Goal: Task Accomplishment & Management: Manage account settings

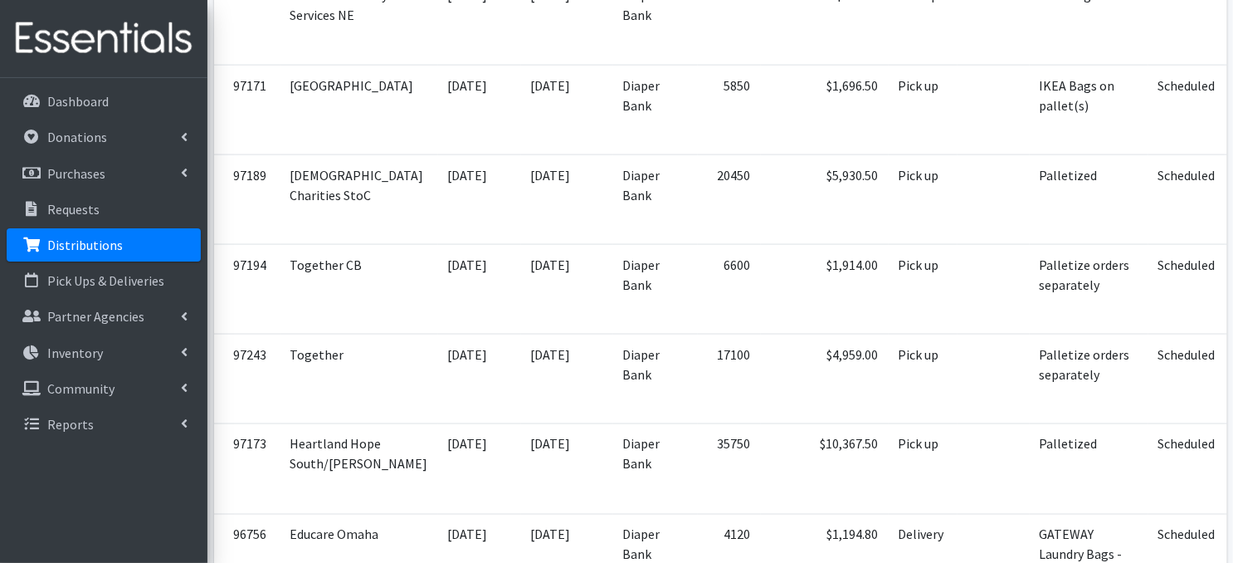
scroll to position [1135, 0]
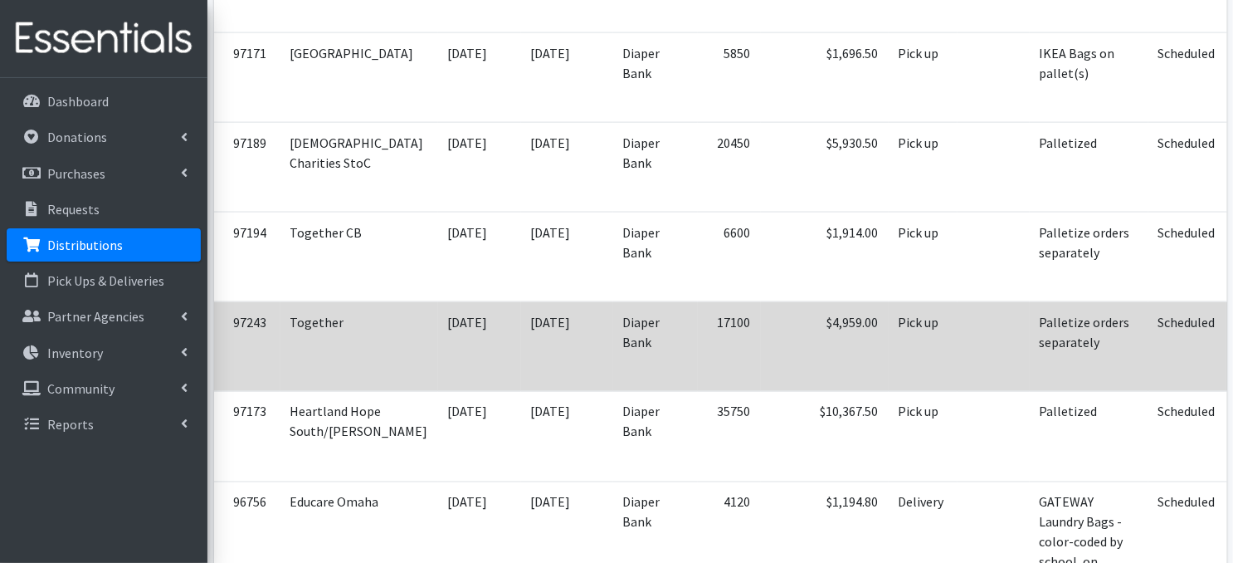
click at [1232, 329] on icon at bounding box center [1252, 324] width 12 height 12
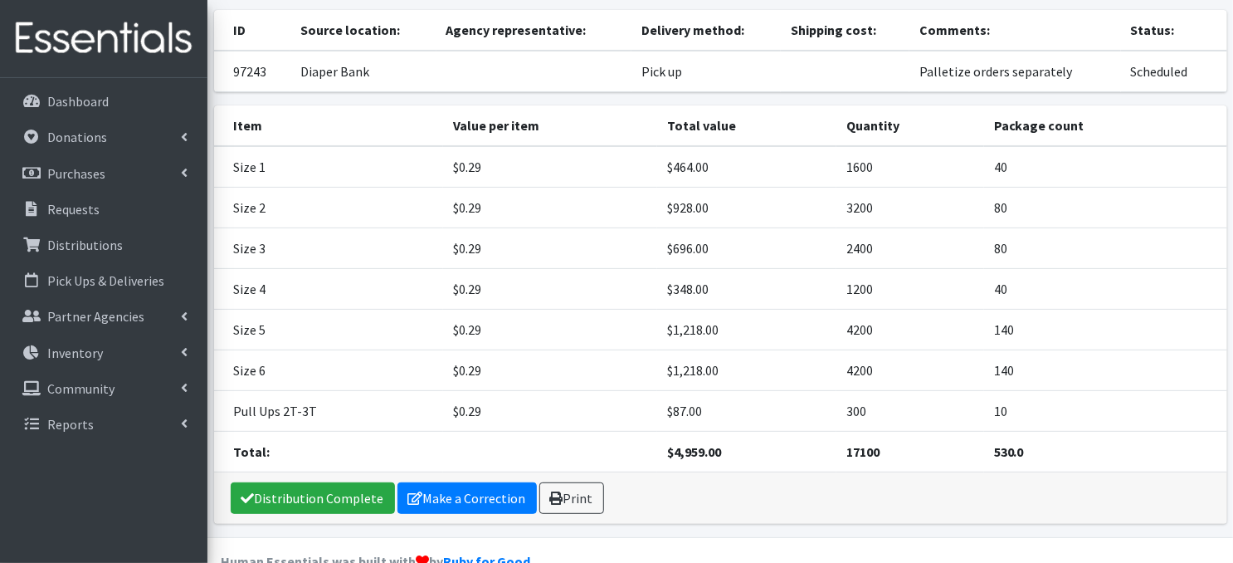
scroll to position [131, 0]
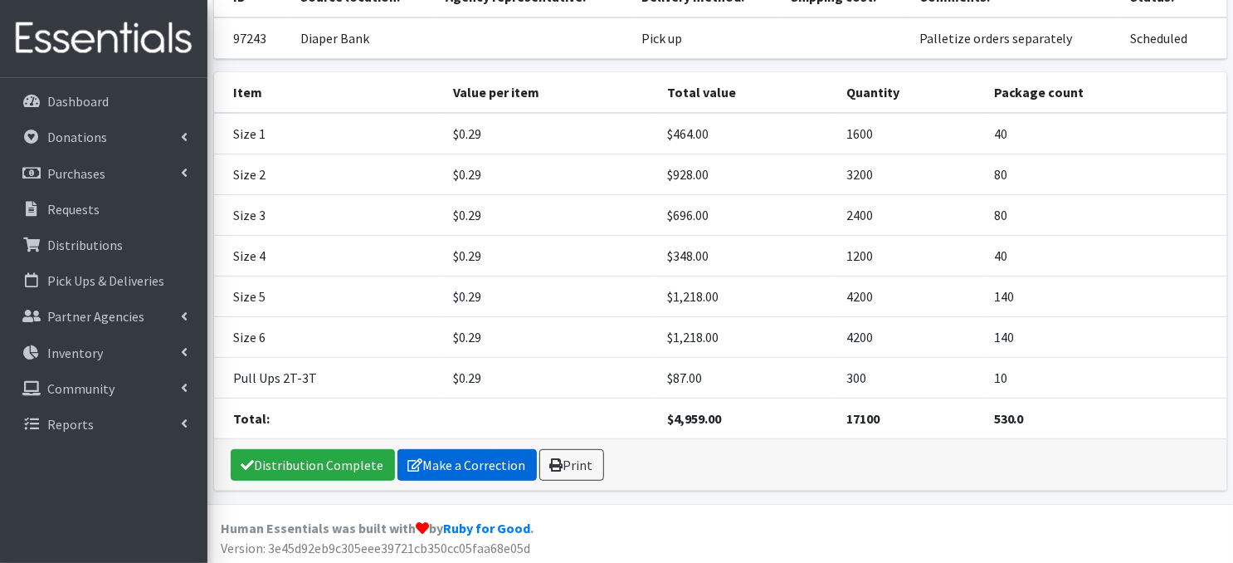
click at [467, 461] on link "Make a Correction" at bounding box center [467, 465] width 139 height 32
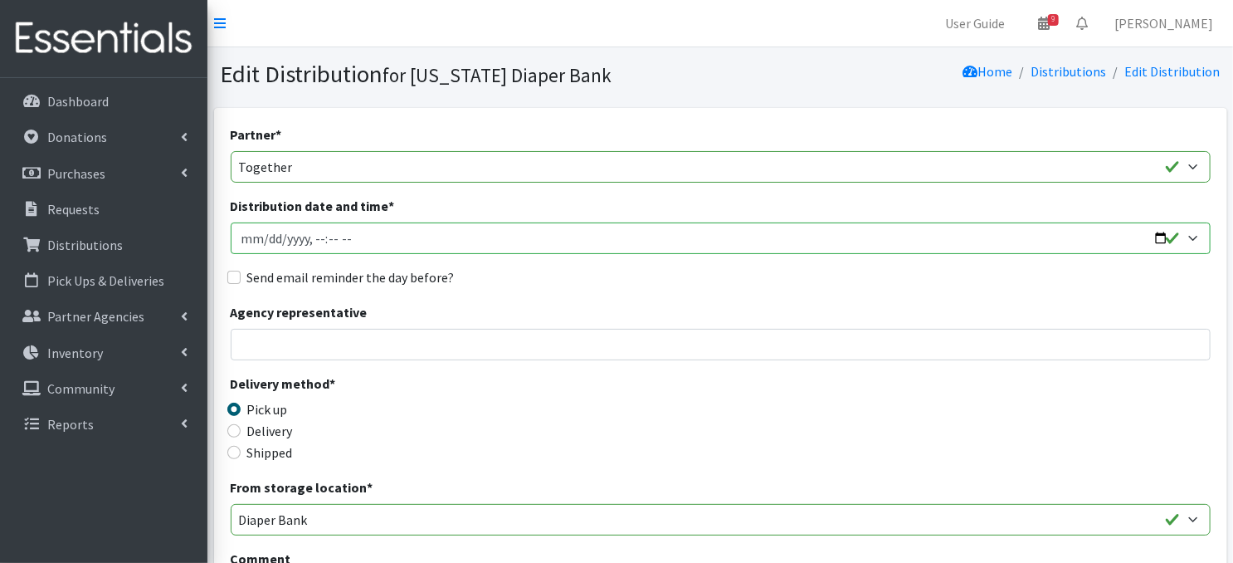
click at [266, 237] on input "Distribution date and time *" at bounding box center [721, 238] width 980 height 32
type input "2025-10-08T11:30"
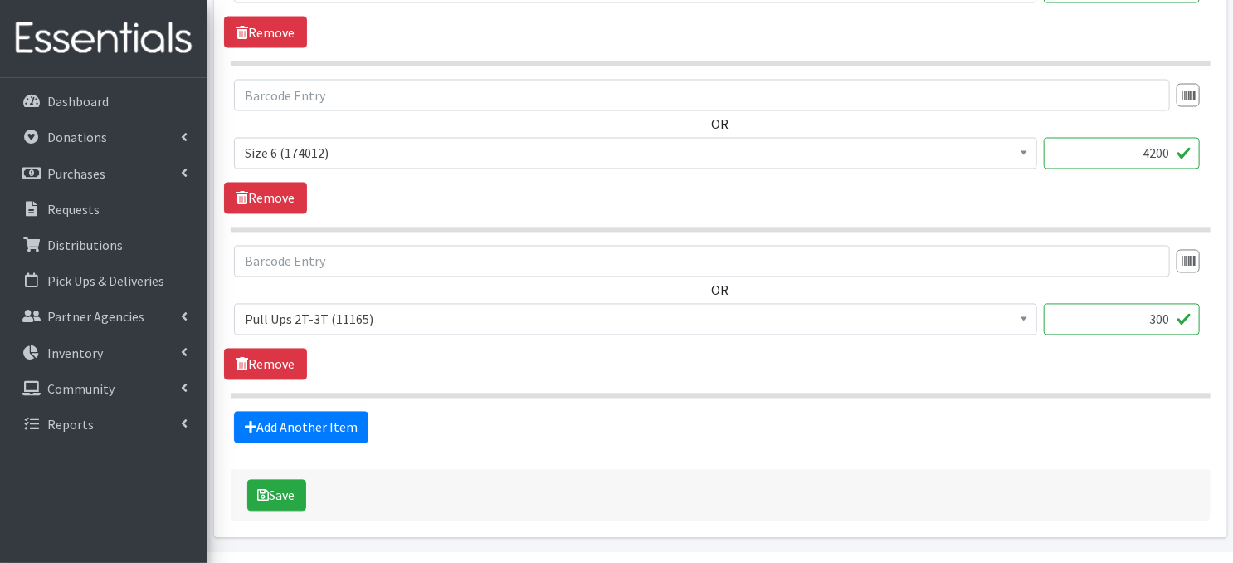
scroll to position [1478, 0]
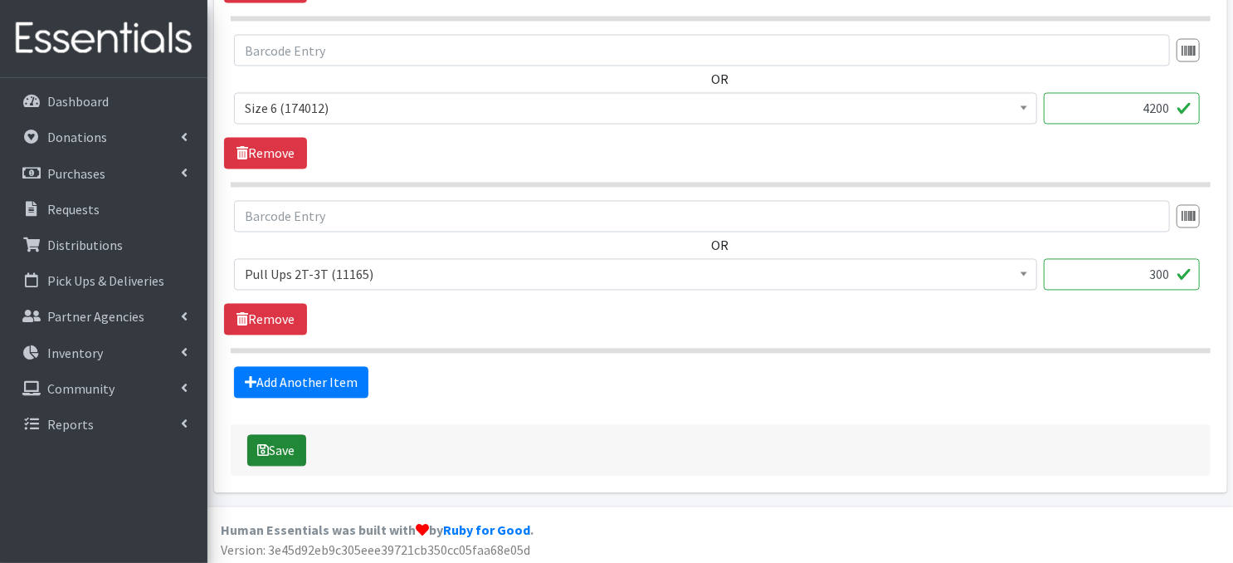
click at [281, 446] on button "Save" at bounding box center [276, 451] width 59 height 32
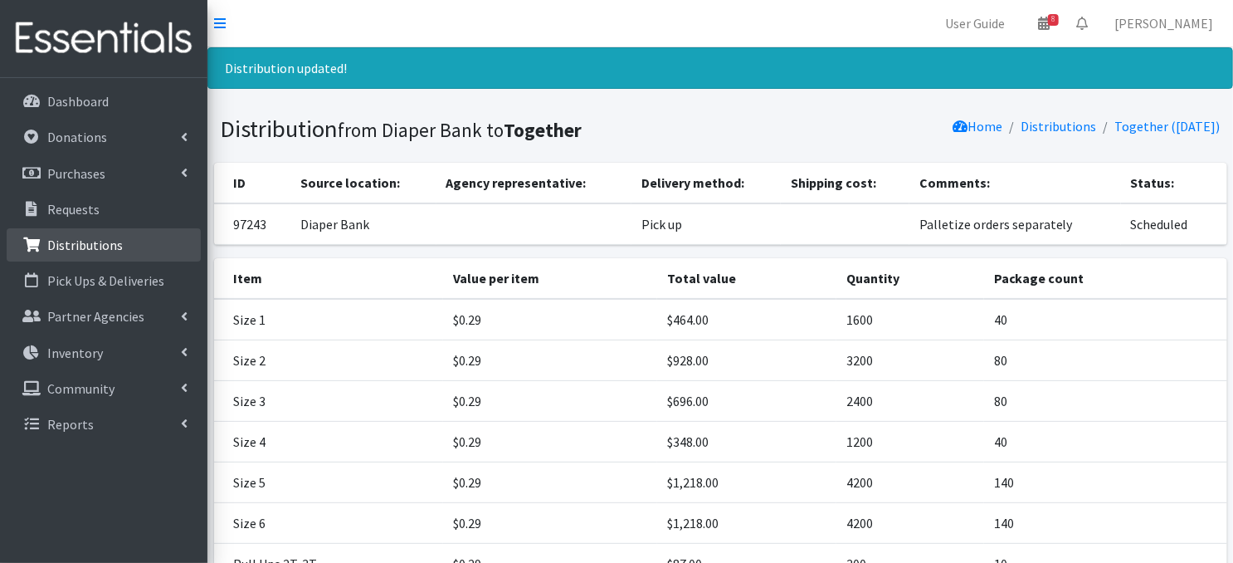
click at [85, 252] on p "Distributions" at bounding box center [85, 245] width 76 height 17
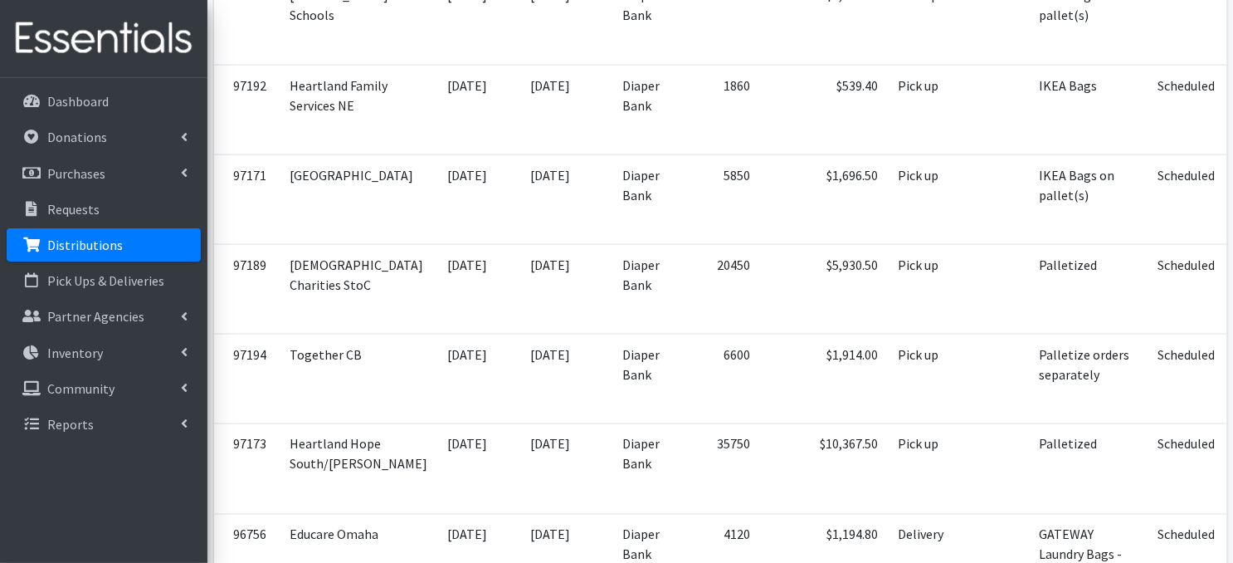
scroll to position [1111, 0]
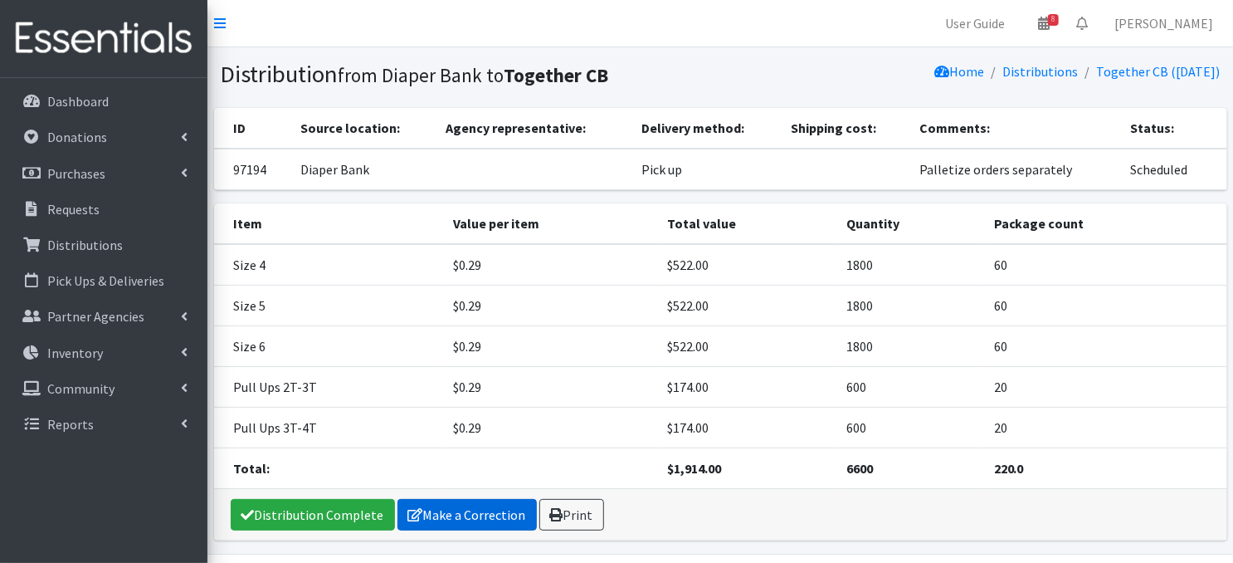
click at [475, 517] on link "Make a Correction" at bounding box center [467, 515] width 139 height 32
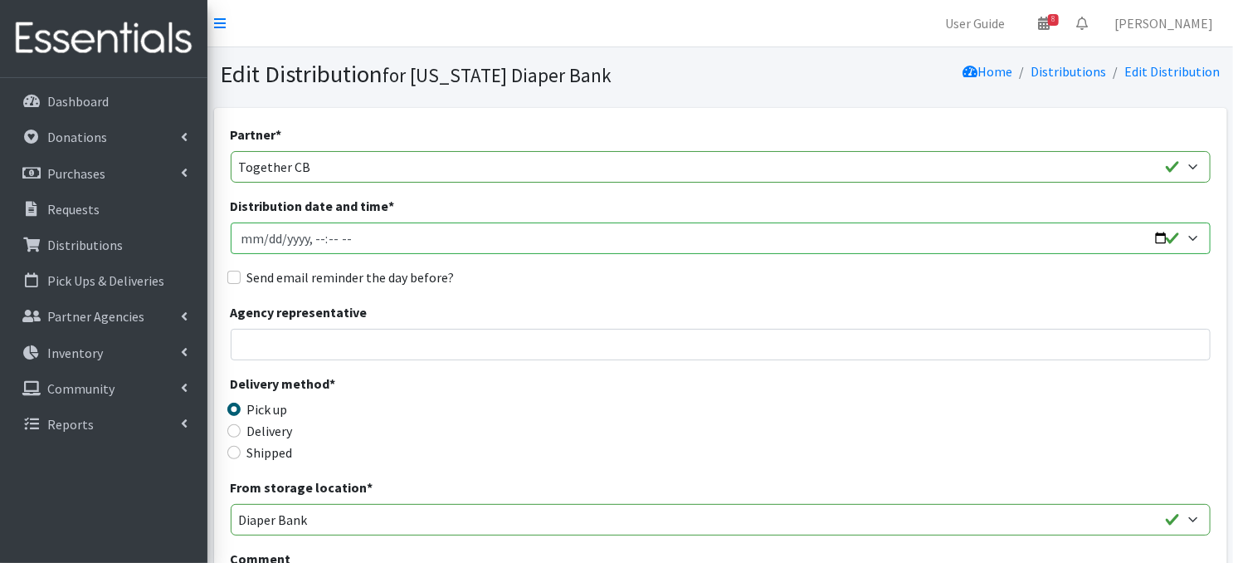
click at [262, 237] on input "Distribution date and time *" at bounding box center [721, 238] width 980 height 32
type input "2025-10-08T11:30"
click at [640, 271] on div "Send email reminder the day before?" at bounding box center [721, 277] width 980 height 20
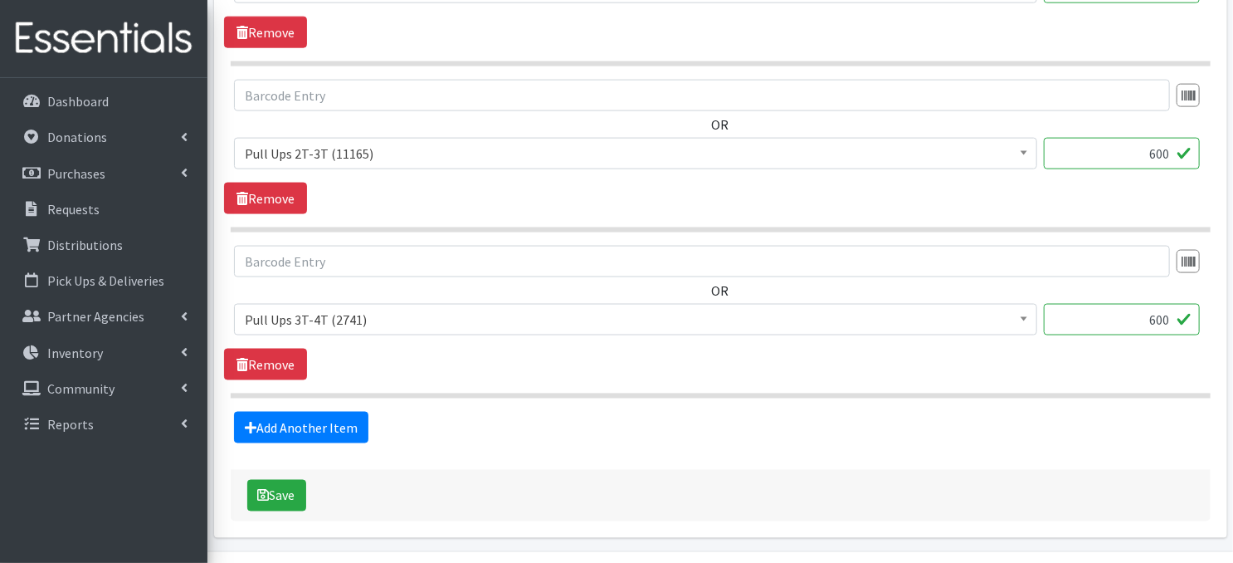
scroll to position [1148, 0]
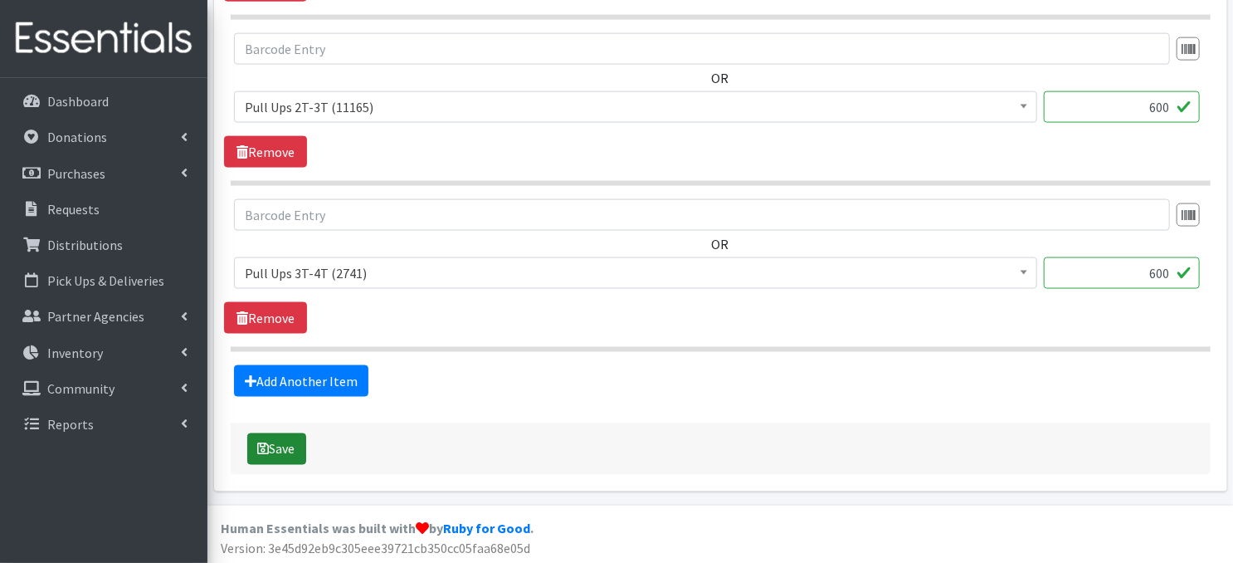
click at [269, 442] on button "Save" at bounding box center [276, 449] width 59 height 32
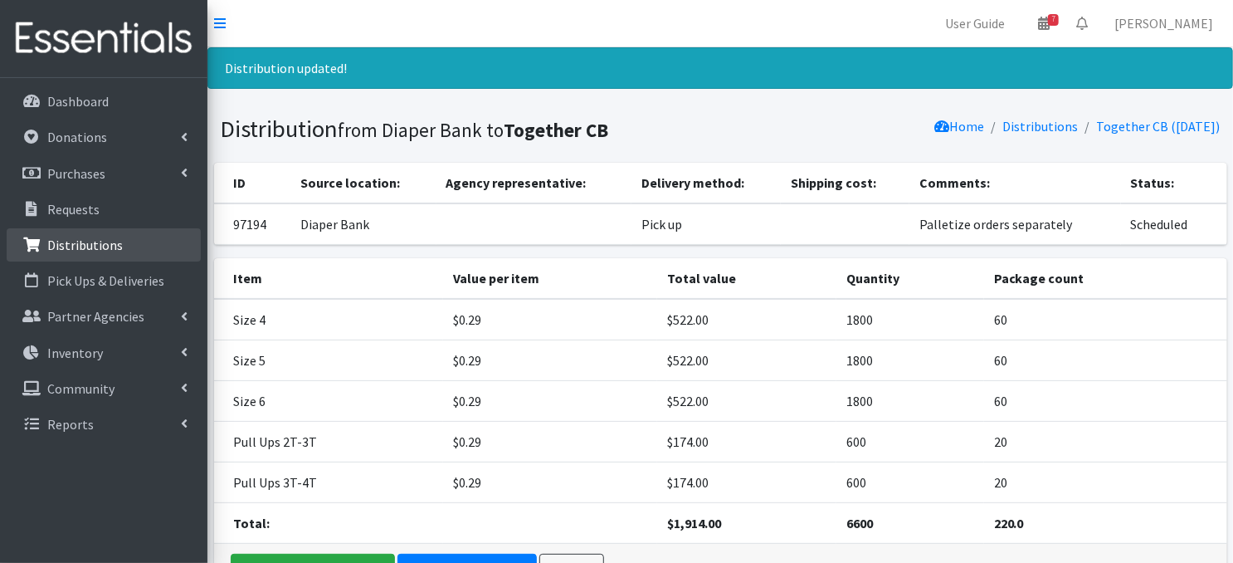
click at [92, 245] on p "Distributions" at bounding box center [85, 245] width 76 height 17
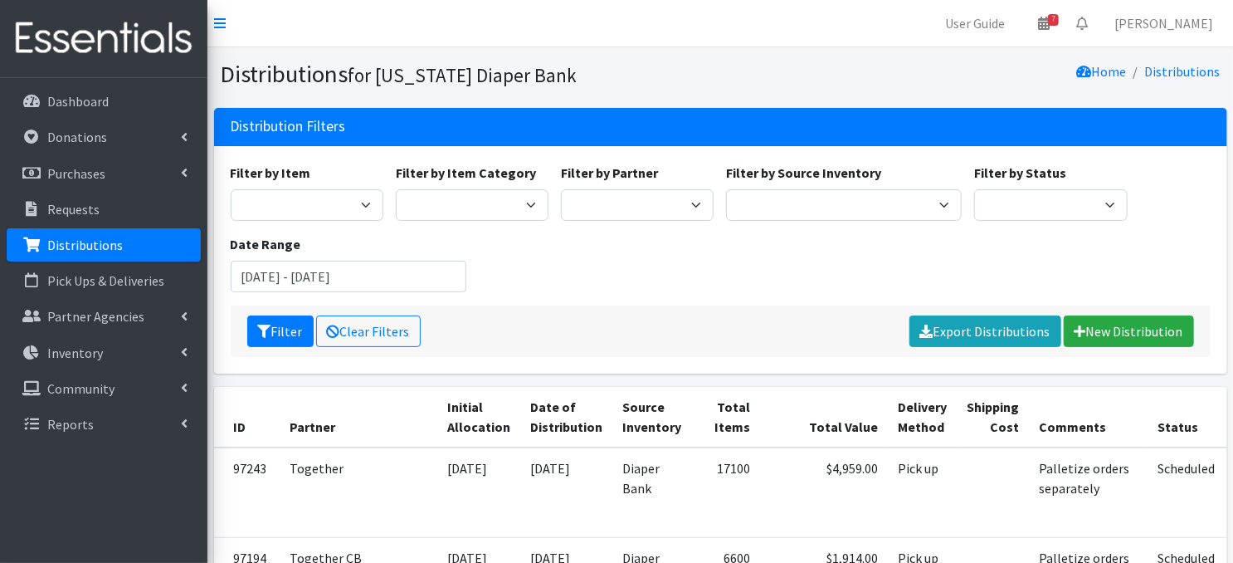
click at [76, 251] on p "Distributions" at bounding box center [85, 245] width 76 height 17
